Goal: Task Accomplishment & Management: Manage account settings

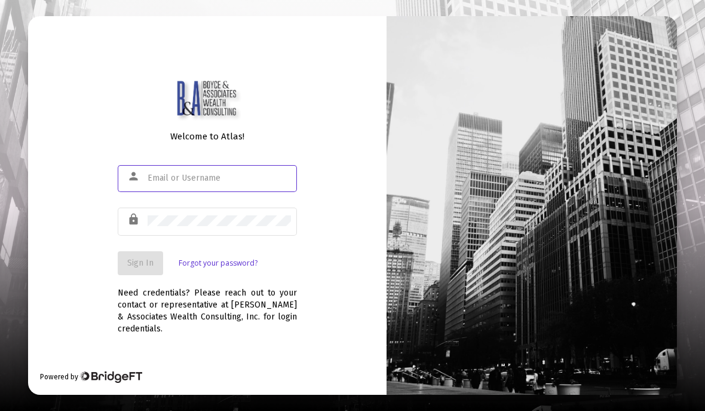
click at [151, 183] on input "text" at bounding box center [219, 178] width 143 height 10
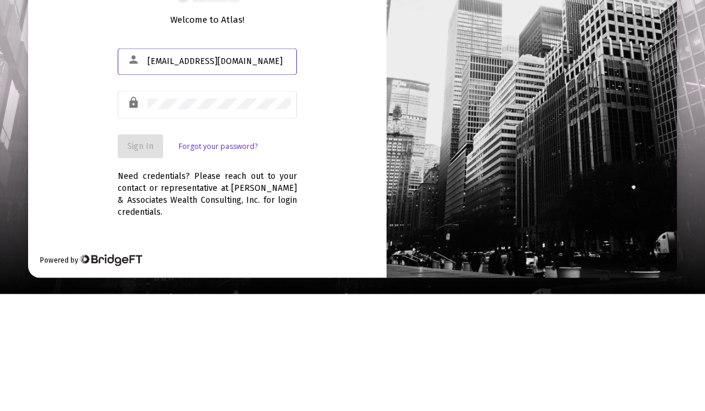
click at [155, 173] on input "[EMAIL_ADDRESS][DOMAIN_NAME]" at bounding box center [219, 178] width 143 height 10
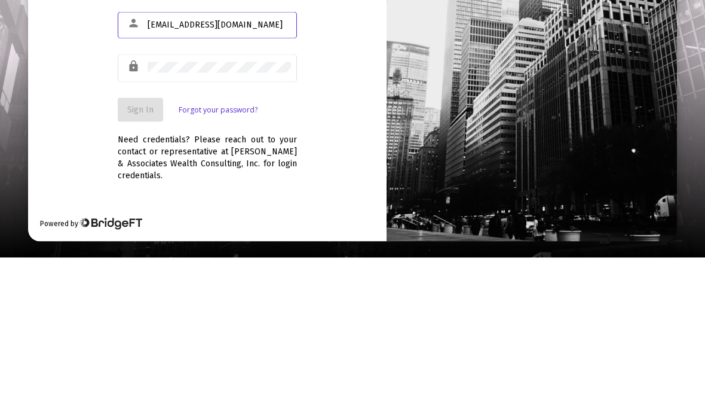
type input "[EMAIL_ADDRESS][DOMAIN_NAME]"
click at [140, 258] on span "Sign In" at bounding box center [140, 263] width 26 height 10
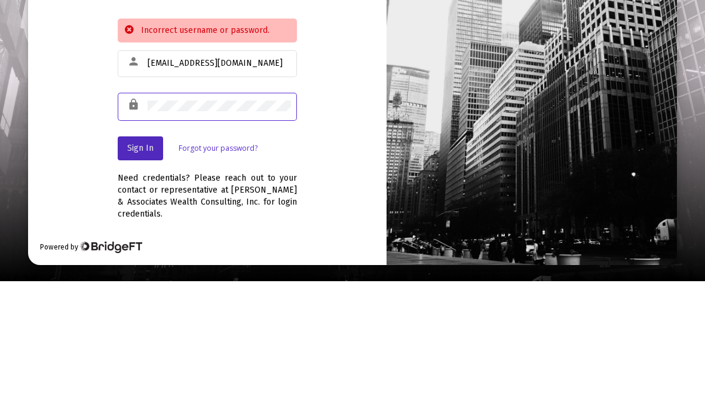
click at [138, 273] on span "Sign In" at bounding box center [140, 278] width 26 height 10
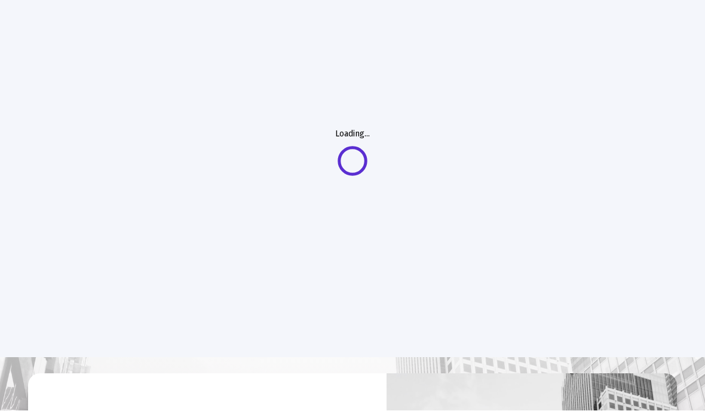
scroll to position [54, 0]
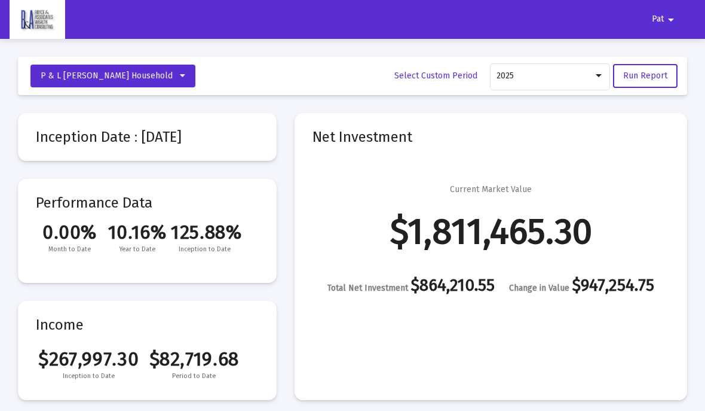
click at [665, 23] on mat-icon "arrow_drop_down" at bounding box center [671, 20] width 14 height 24
click at [665, 48] on button "Logout" at bounding box center [671, 50] width 67 height 29
